Goal: Communication & Community: Ask a question

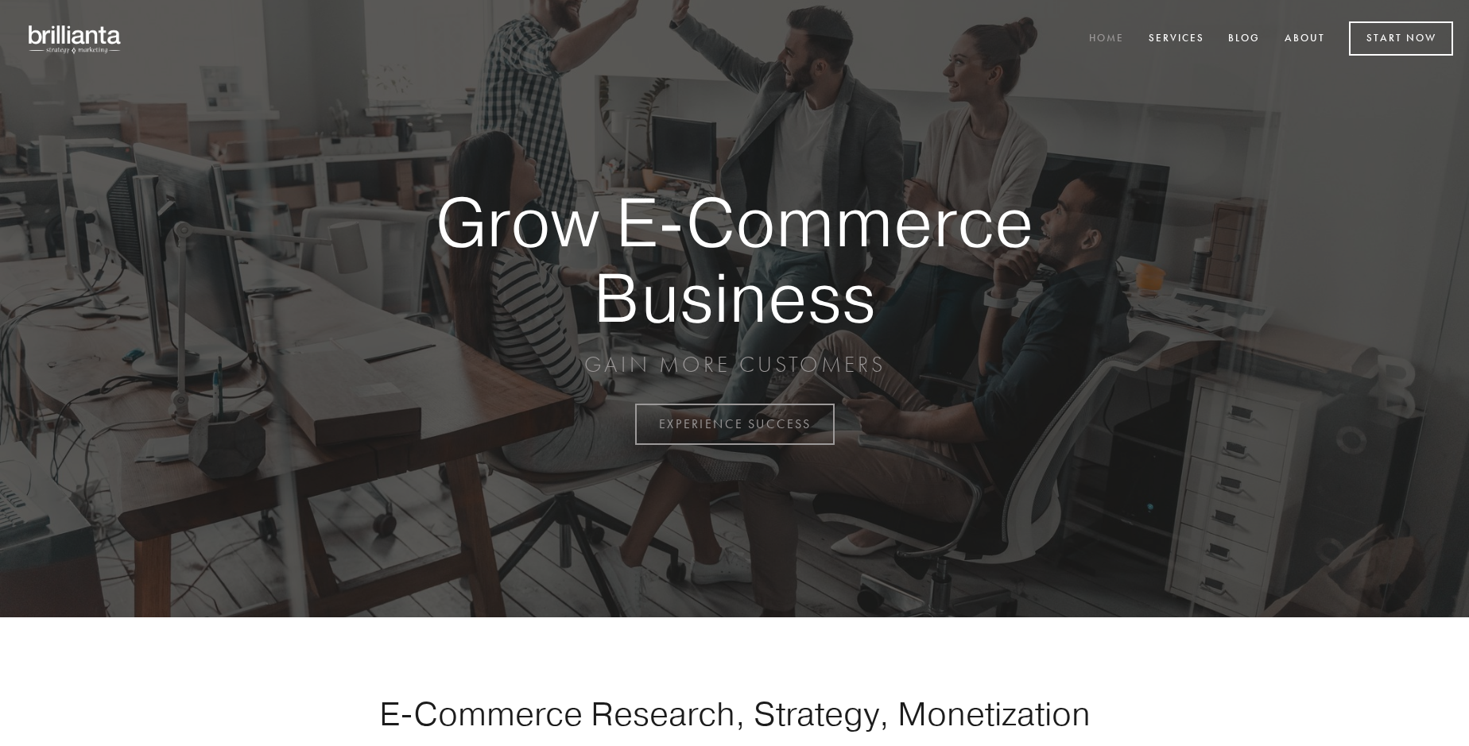
scroll to position [4167, 0]
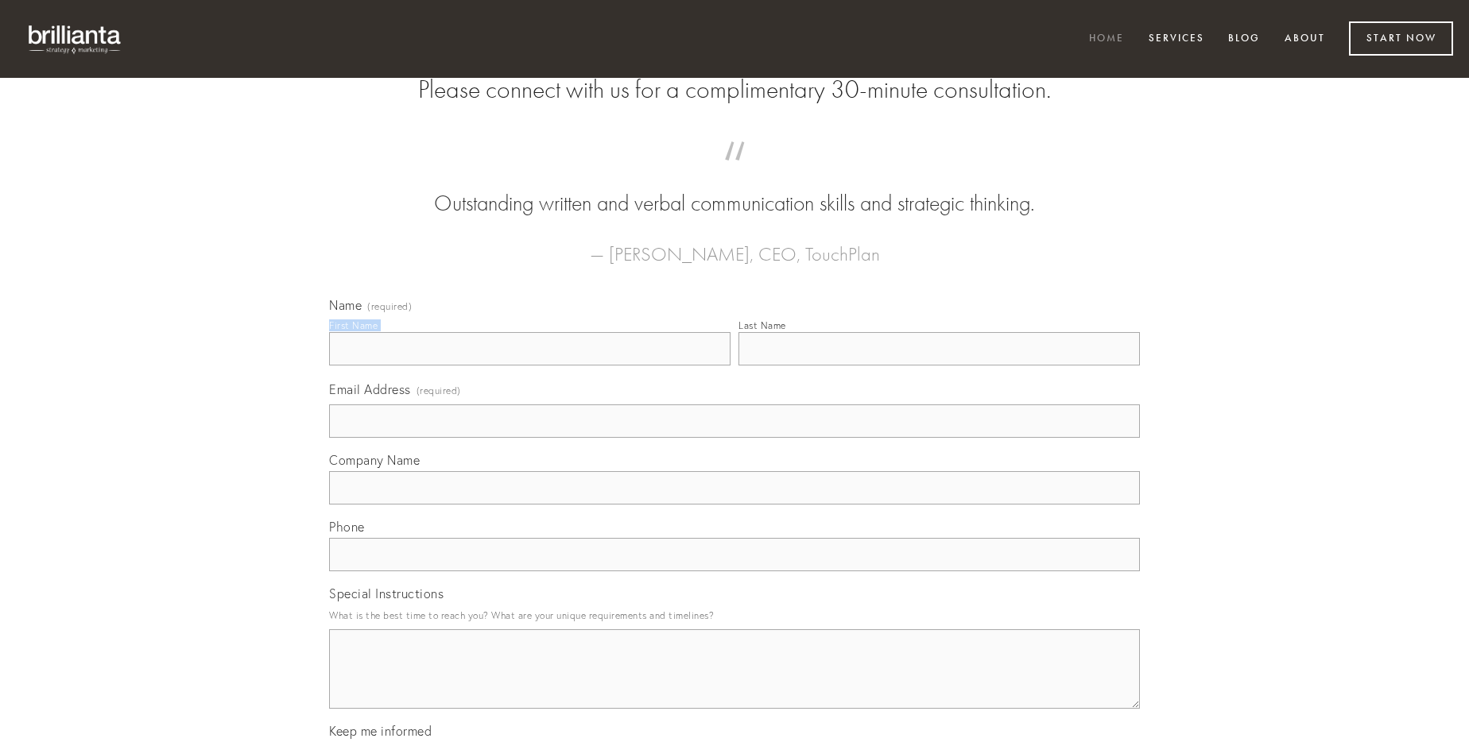
type input "[PERSON_NAME] DVM"
click at [939, 366] on input "Last Name" at bounding box center [938, 348] width 401 height 33
type input "[PERSON_NAME] DVM"
click at [734, 438] on input "Email Address (required)" at bounding box center [734, 421] width 811 height 33
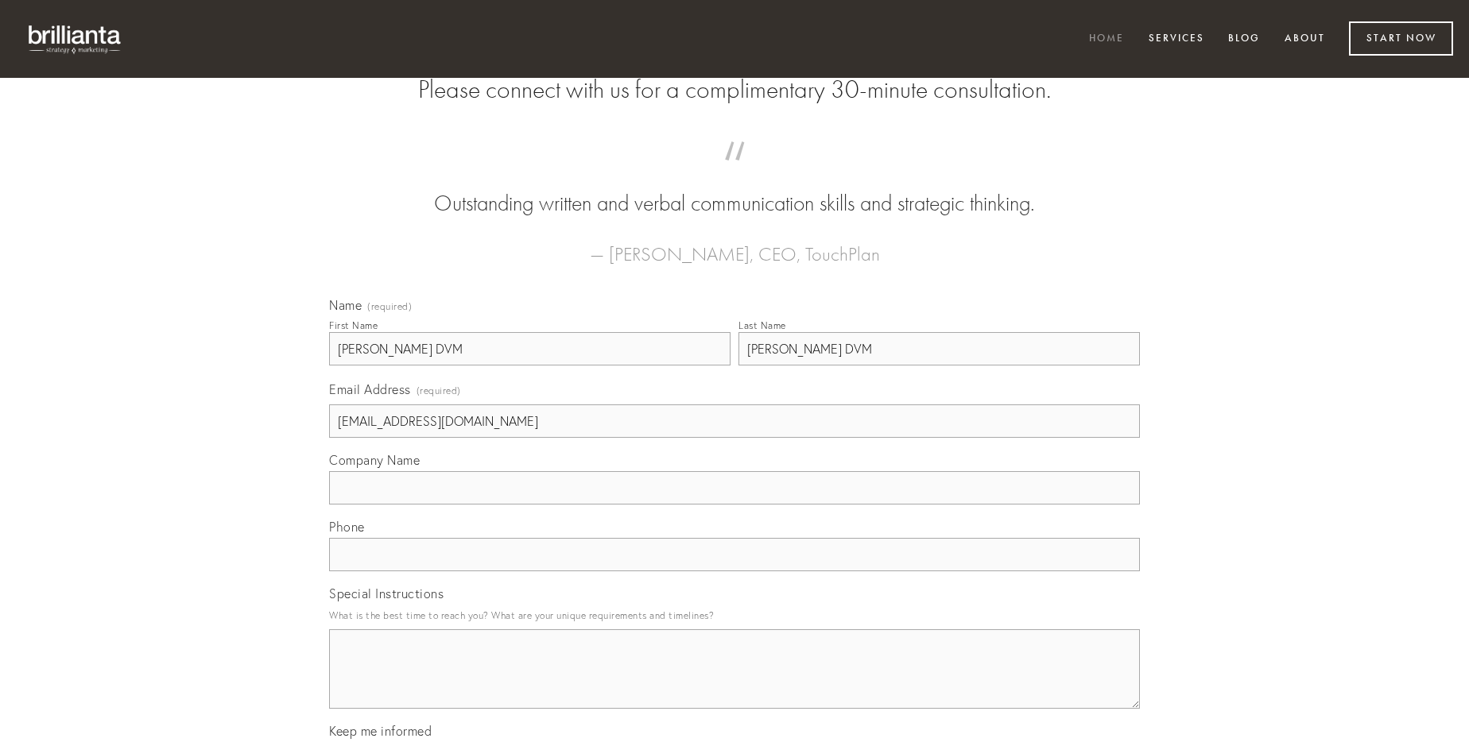
type input "[EMAIL_ADDRESS][DOMAIN_NAME]"
click at [734, 505] on input "Company Name" at bounding box center [734, 487] width 811 height 33
type input "comis"
click at [734, 571] on input "text" at bounding box center [734, 554] width 811 height 33
click at [734, 684] on textarea "Special Instructions" at bounding box center [734, 669] width 811 height 79
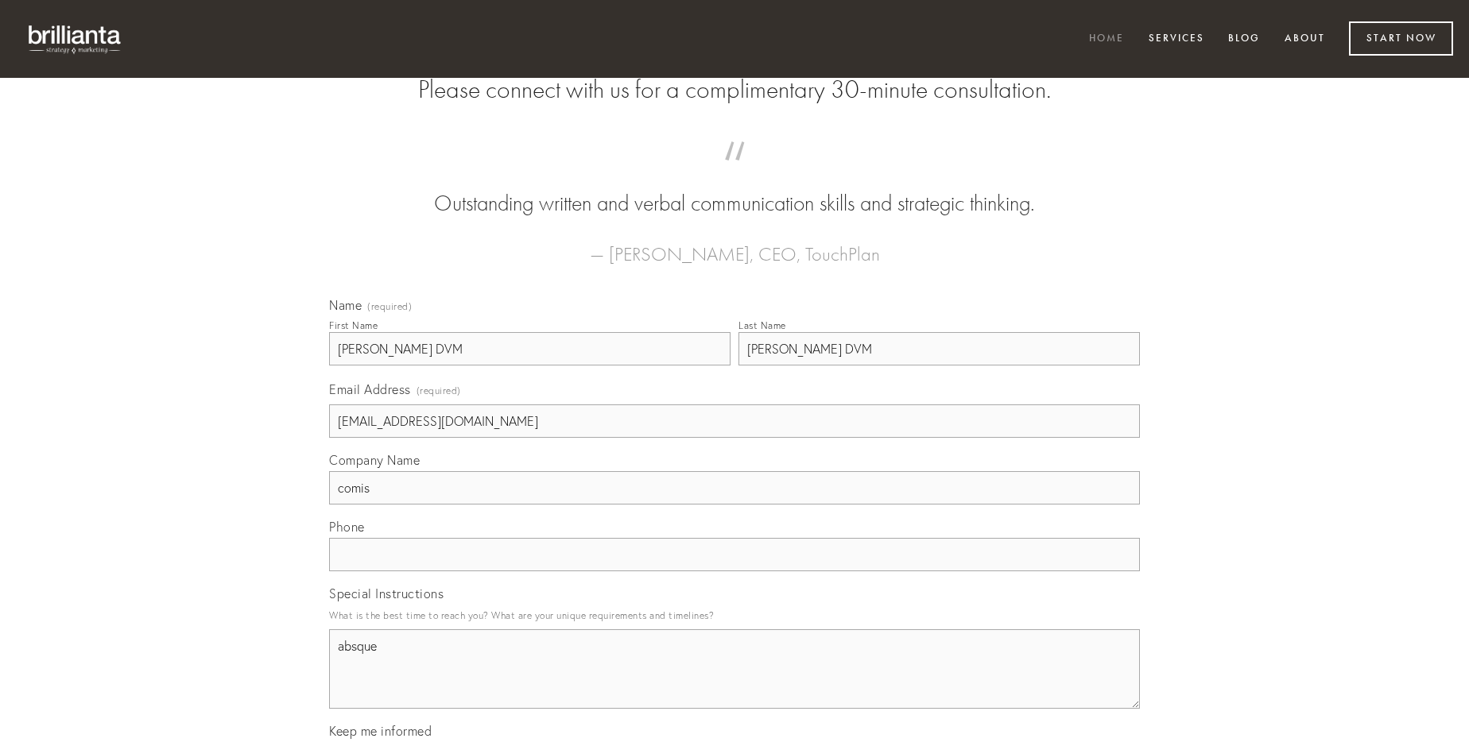
type textarea "absque"
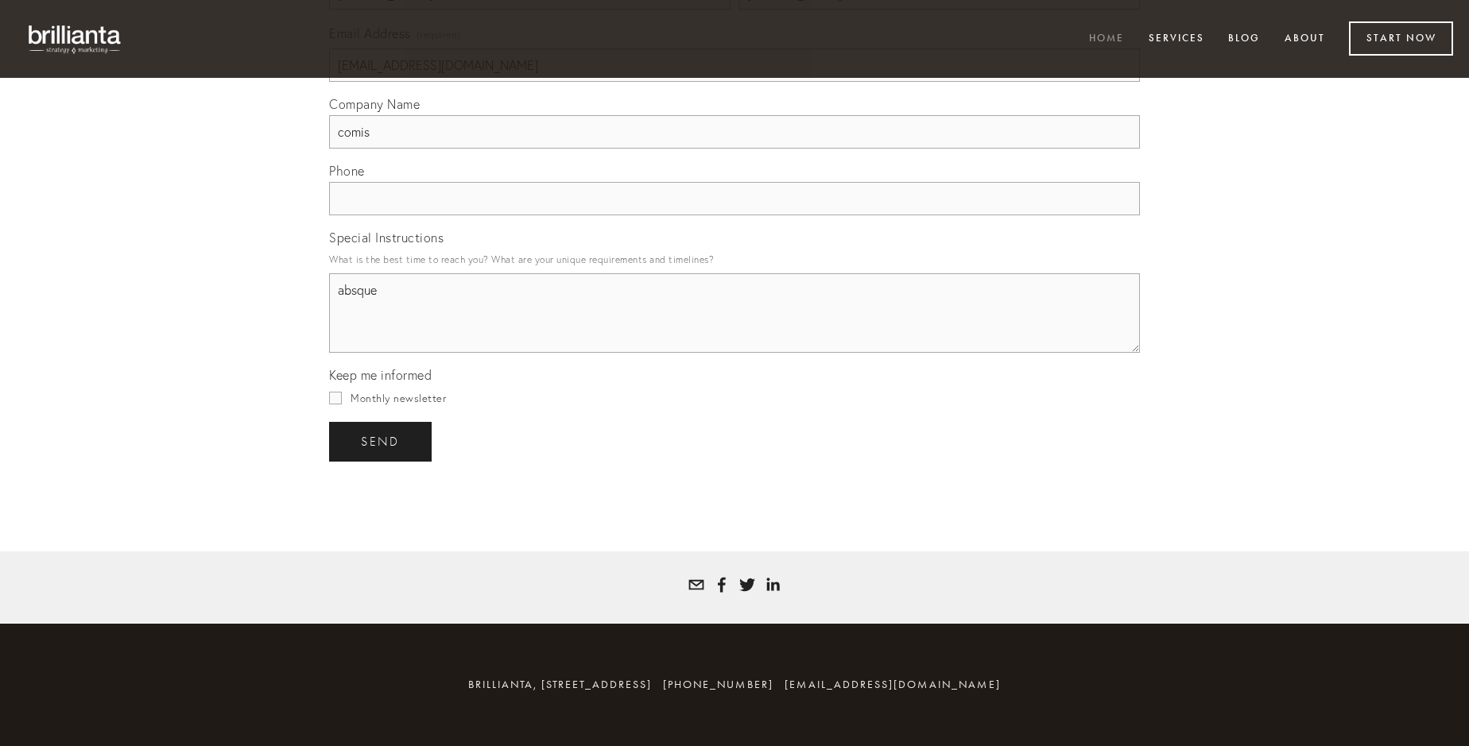
click at [382, 441] on span "send" at bounding box center [380, 442] width 39 height 14
